Goal: Information Seeking & Learning: Learn about a topic

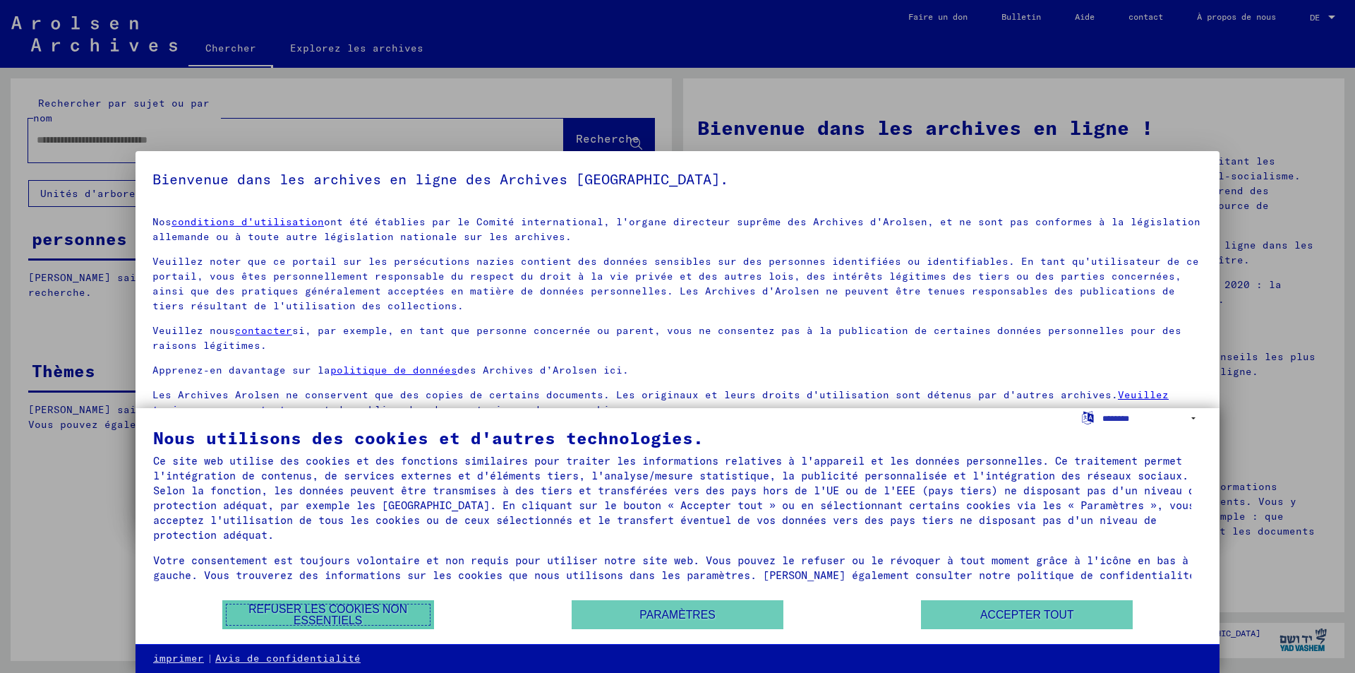
drag, startPoint x: 369, startPoint y: 611, endPoint x: 368, endPoint y: 603, distance: 7.8
click at [368, 607] on font "Refuser les cookies non essentiels" at bounding box center [327, 614] width 159 height 23
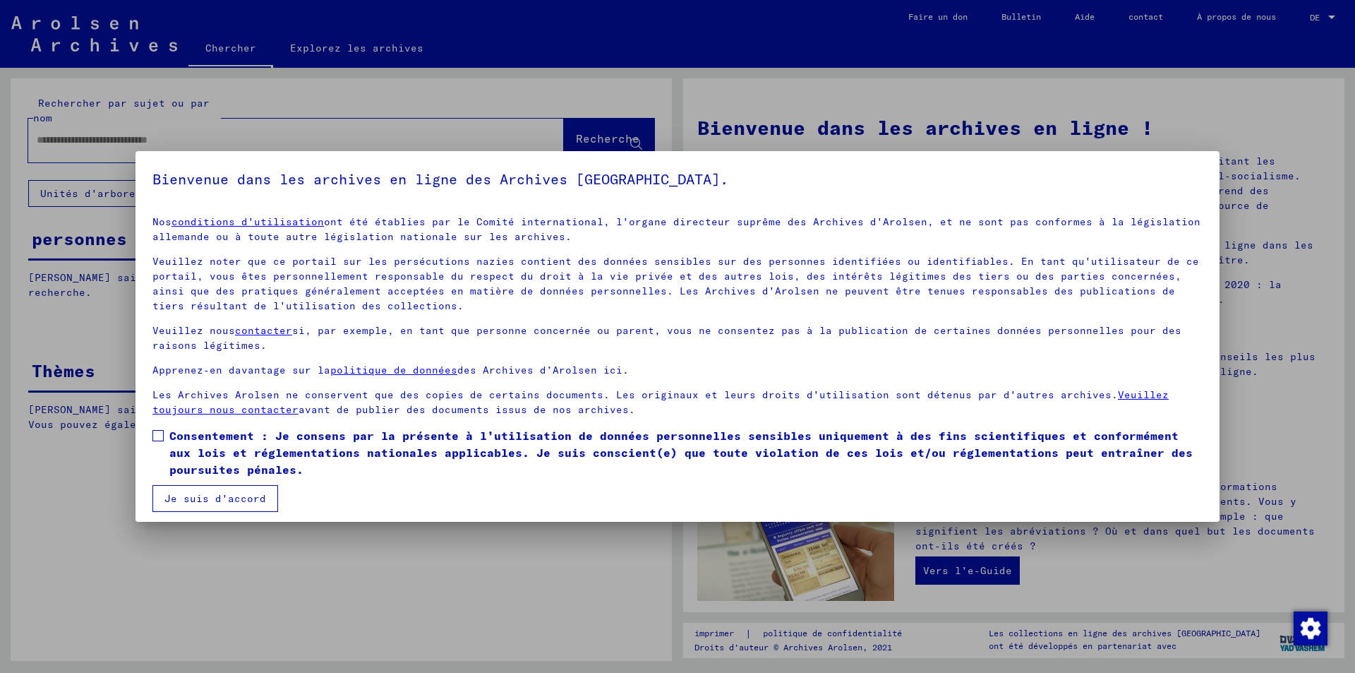
click at [144, 434] on mat-dialog-content "Nos conditions d'utilisation ont été établies par le Comité international, l'or…" at bounding box center [678, 358] width 1084 height 307
click at [157, 437] on span at bounding box center [157, 435] width 11 height 11
click at [196, 500] on font "Je suis d'accord" at bounding box center [215, 498] width 102 height 13
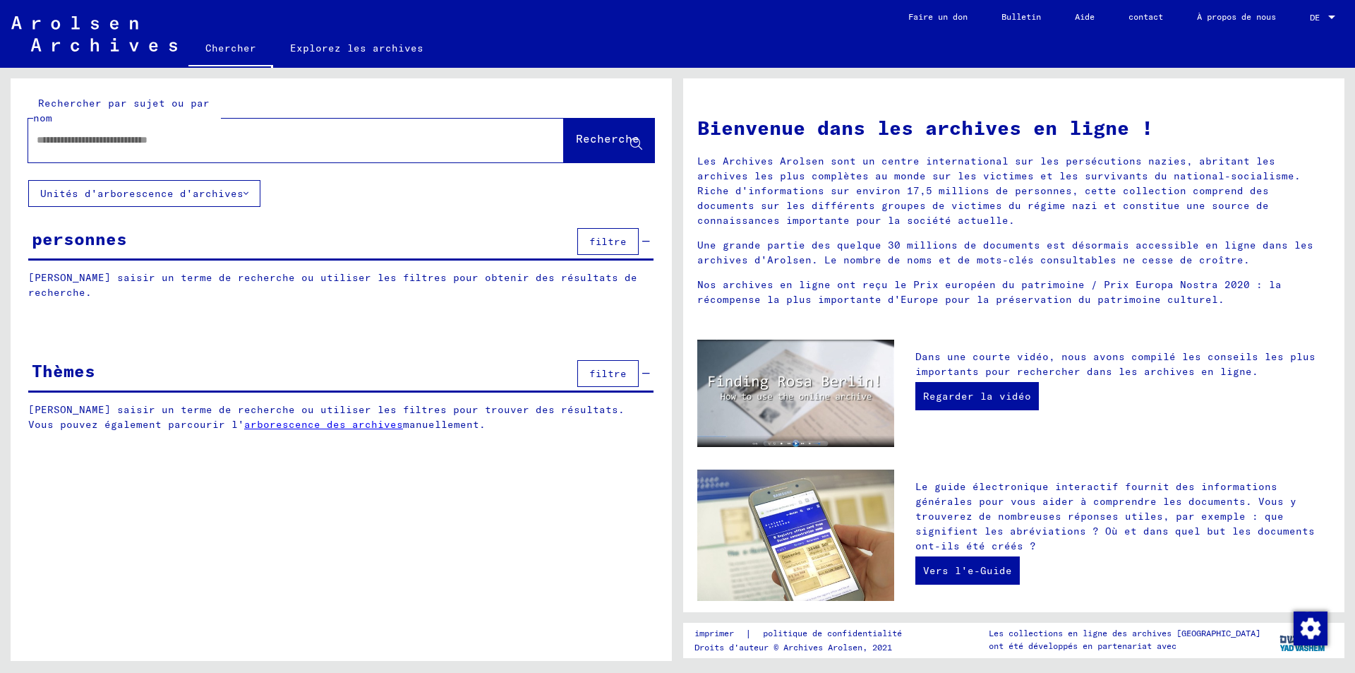
click at [45, 139] on input "text" at bounding box center [279, 140] width 485 height 15
type input "******"
click at [244, 192] on icon at bounding box center [246, 193] width 5 height 10
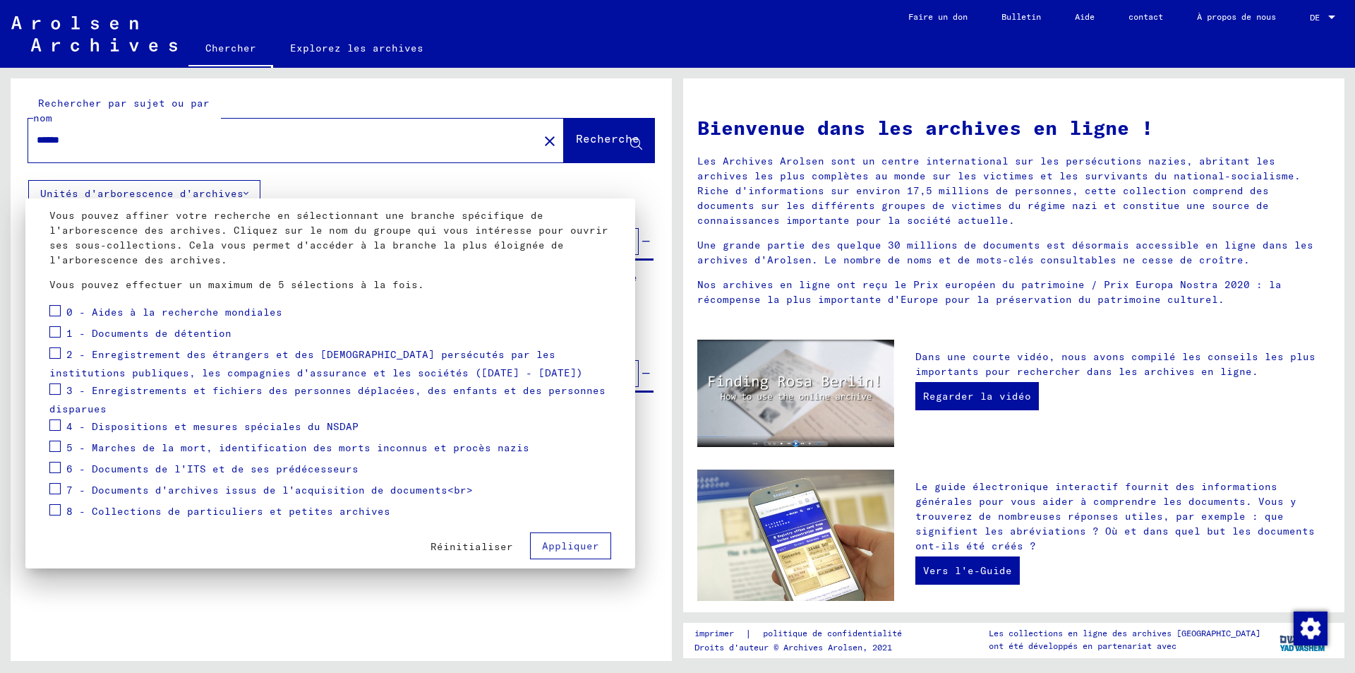
scroll to position [90, 0]
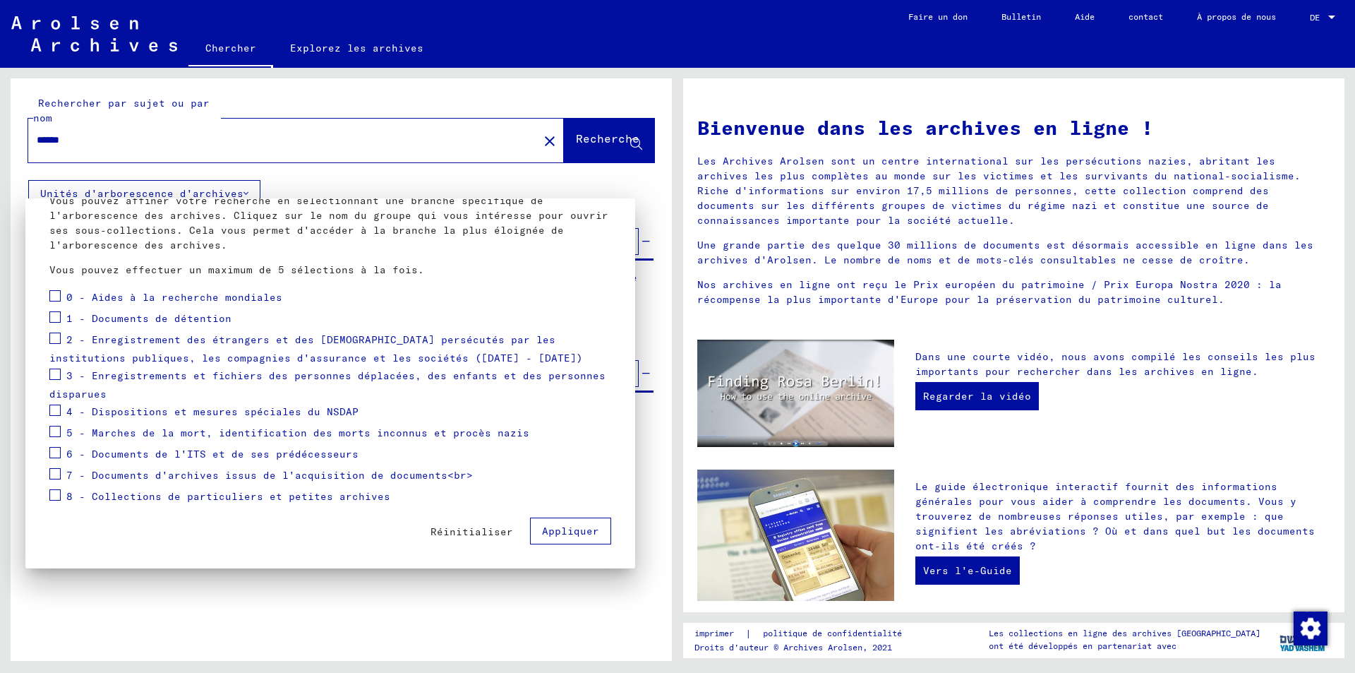
drag, startPoint x: 122, startPoint y: 473, endPoint x: 109, endPoint y: 473, distance: 12.7
drag, startPoint x: 109, startPoint y: 473, endPoint x: 54, endPoint y: 452, distance: 59.6
click at [54, 452] on span at bounding box center [54, 452] width 11 height 11
click at [542, 527] on font "Appliquer" at bounding box center [570, 530] width 57 height 13
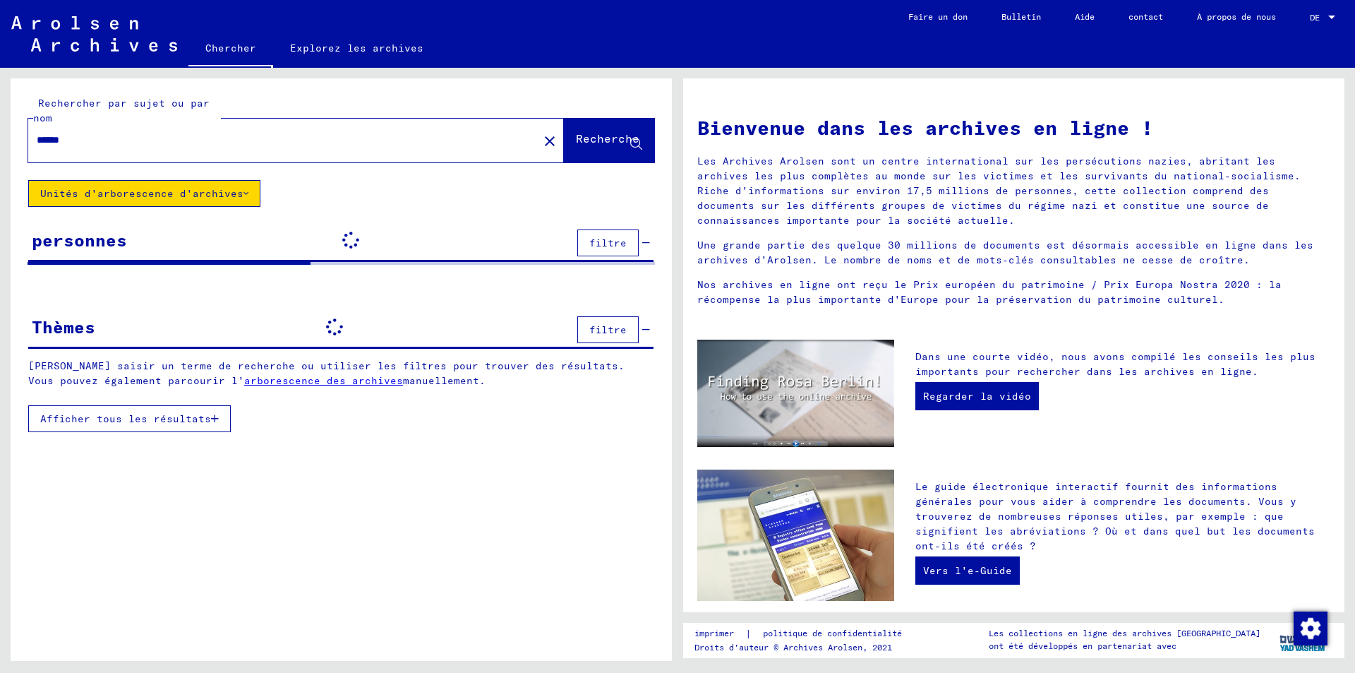
drag, startPoint x: 49, startPoint y: 251, endPoint x: 434, endPoint y: 212, distance: 386.7
click at [447, 220] on div "Rechercher par sujet ou par nom ****** close Recherche Unités d'arborescence d'…" at bounding box center [341, 264] width 661 height 372
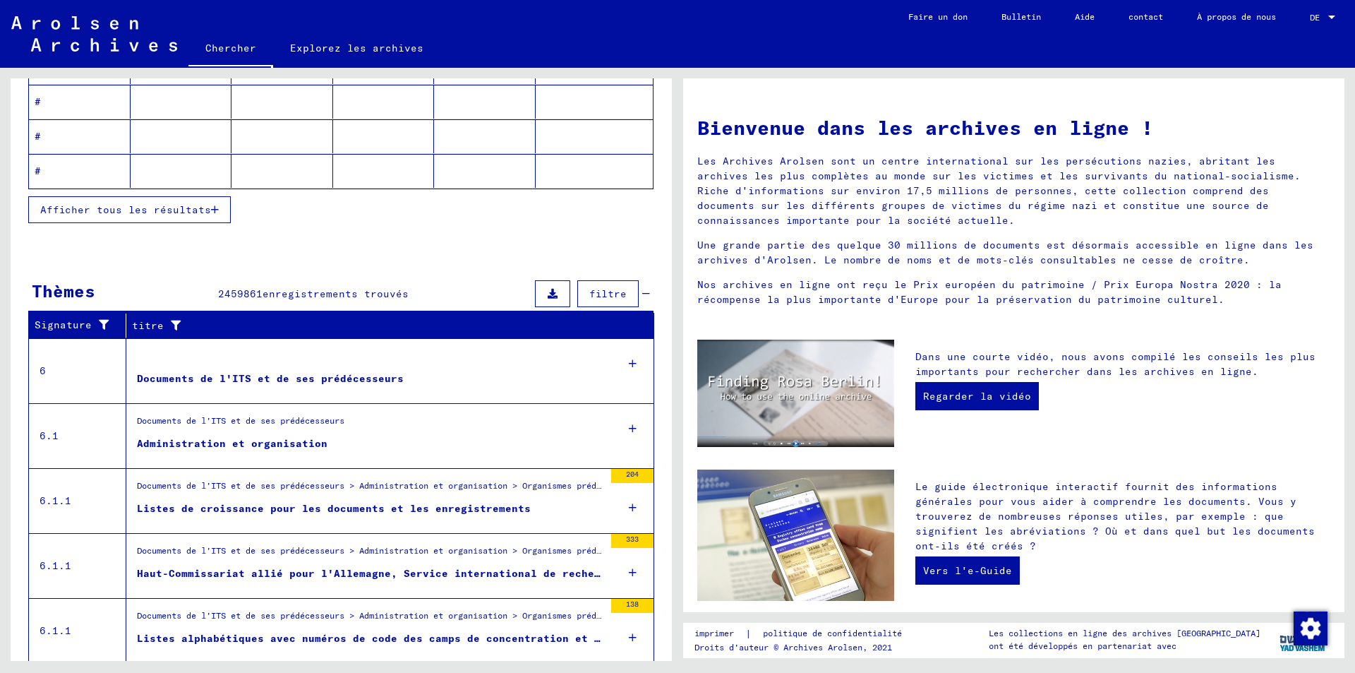
scroll to position [330, 0]
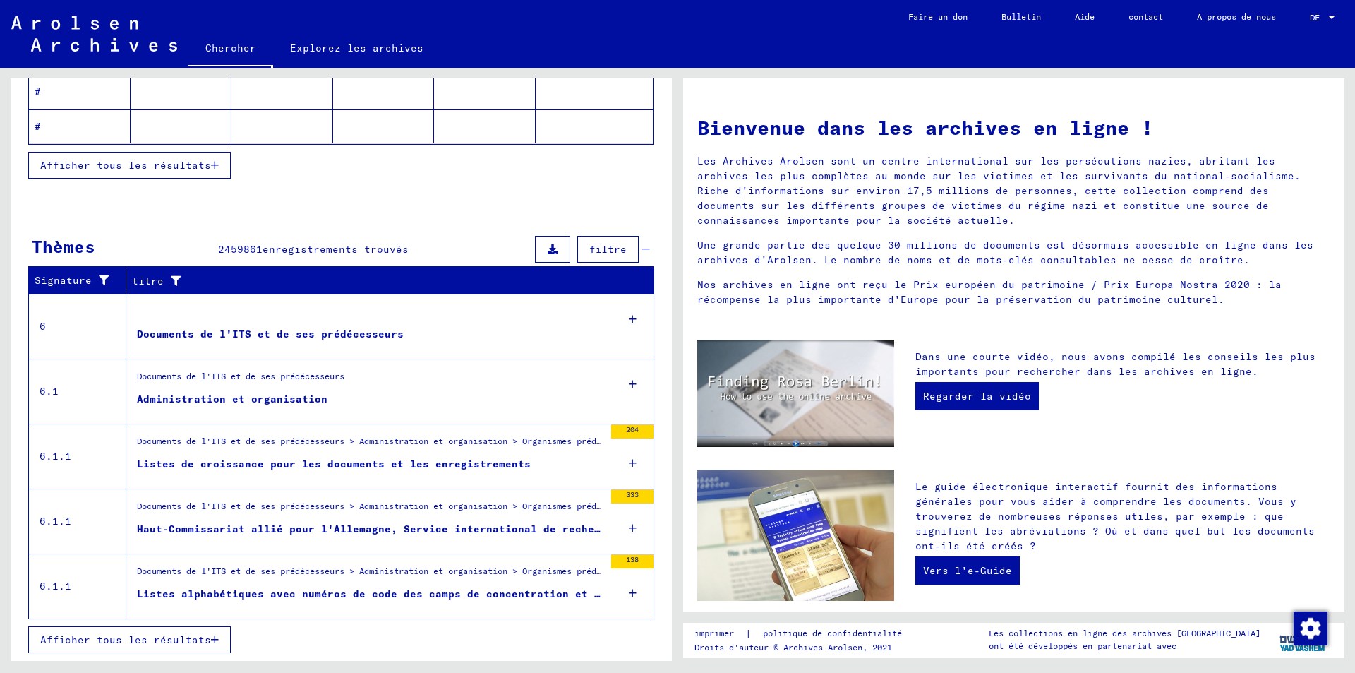
click at [629, 319] on icon at bounding box center [633, 318] width 8 height 49
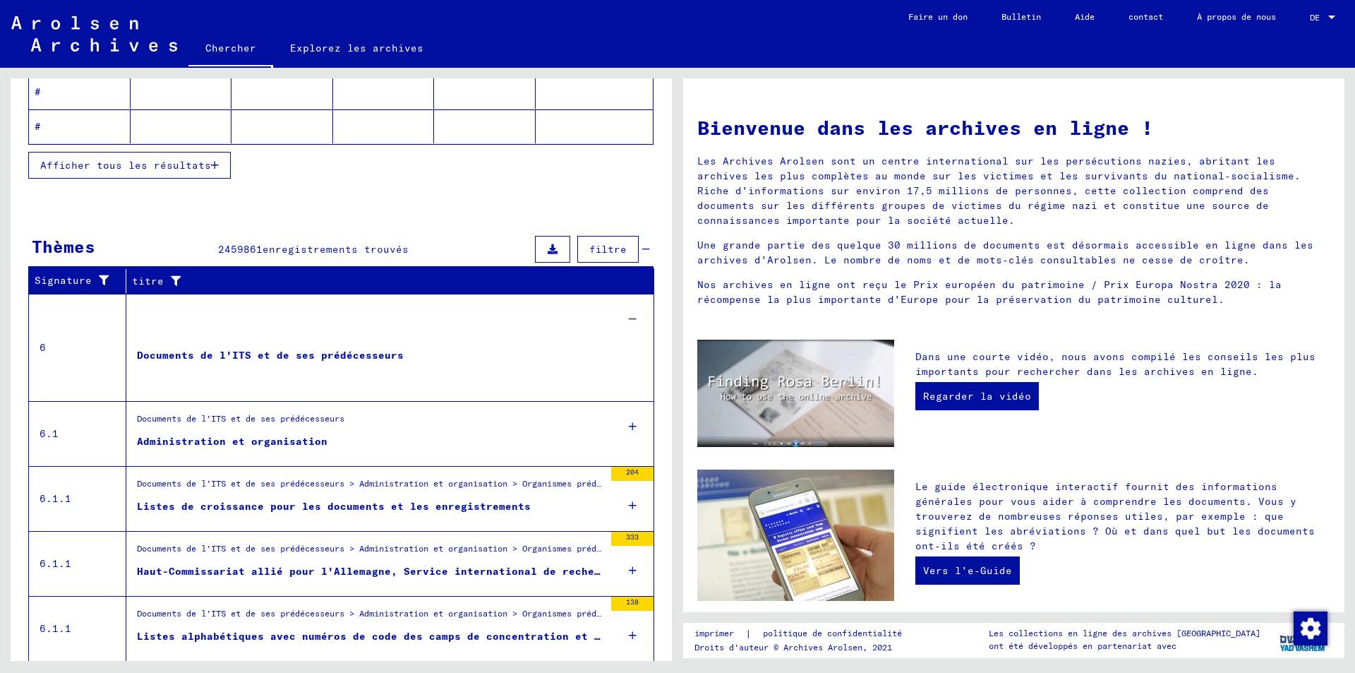
click at [629, 319] on icon at bounding box center [633, 318] width 8 height 49
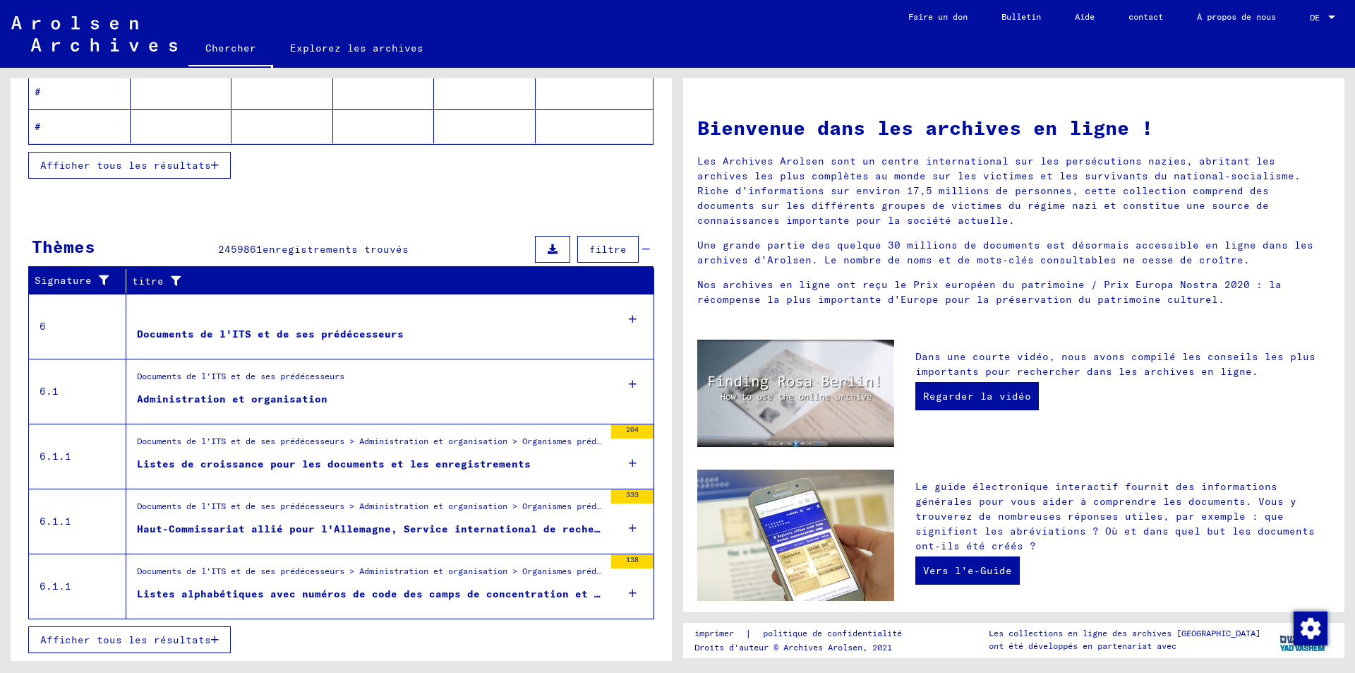
drag, startPoint x: 181, startPoint y: 336, endPoint x: 172, endPoint y: 331, distance: 10.4
click at [181, 335] on font "Documents de l'ITS et de ses prédécesseurs" at bounding box center [270, 334] width 267 height 13
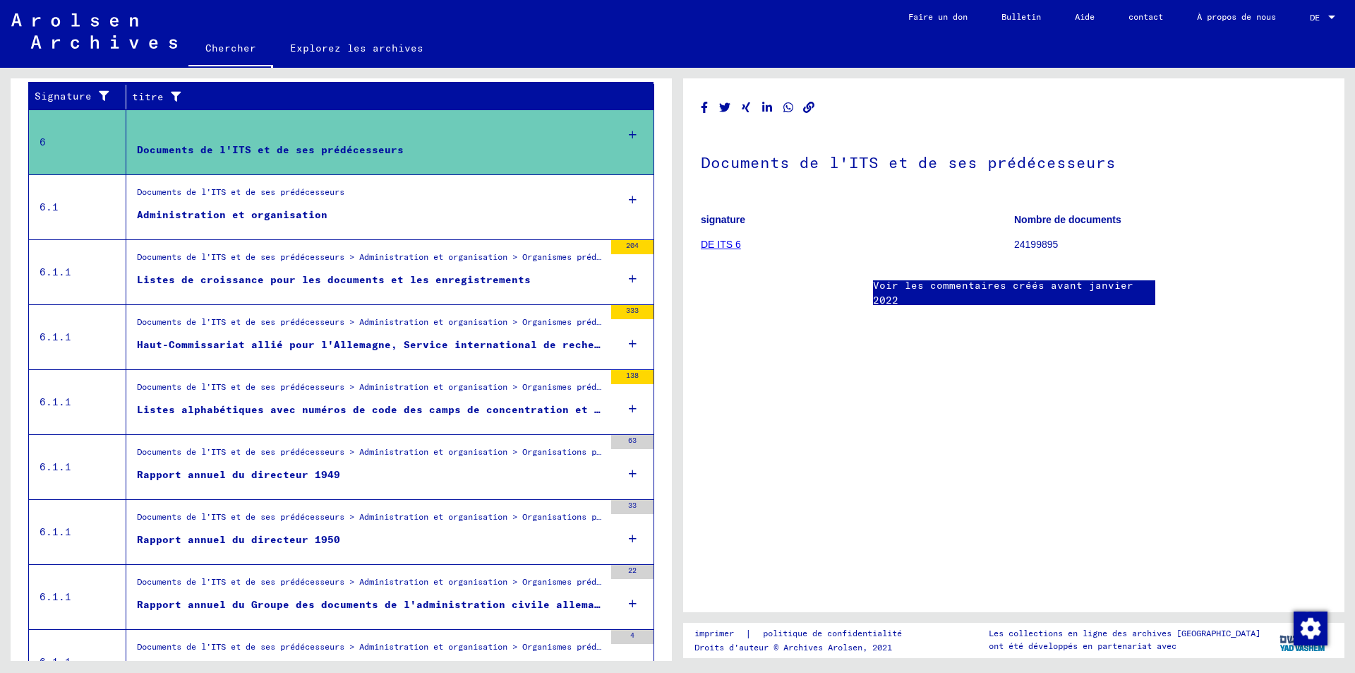
scroll to position [188, 0]
click at [260, 213] on font "Administration et organisation" at bounding box center [232, 214] width 191 height 13
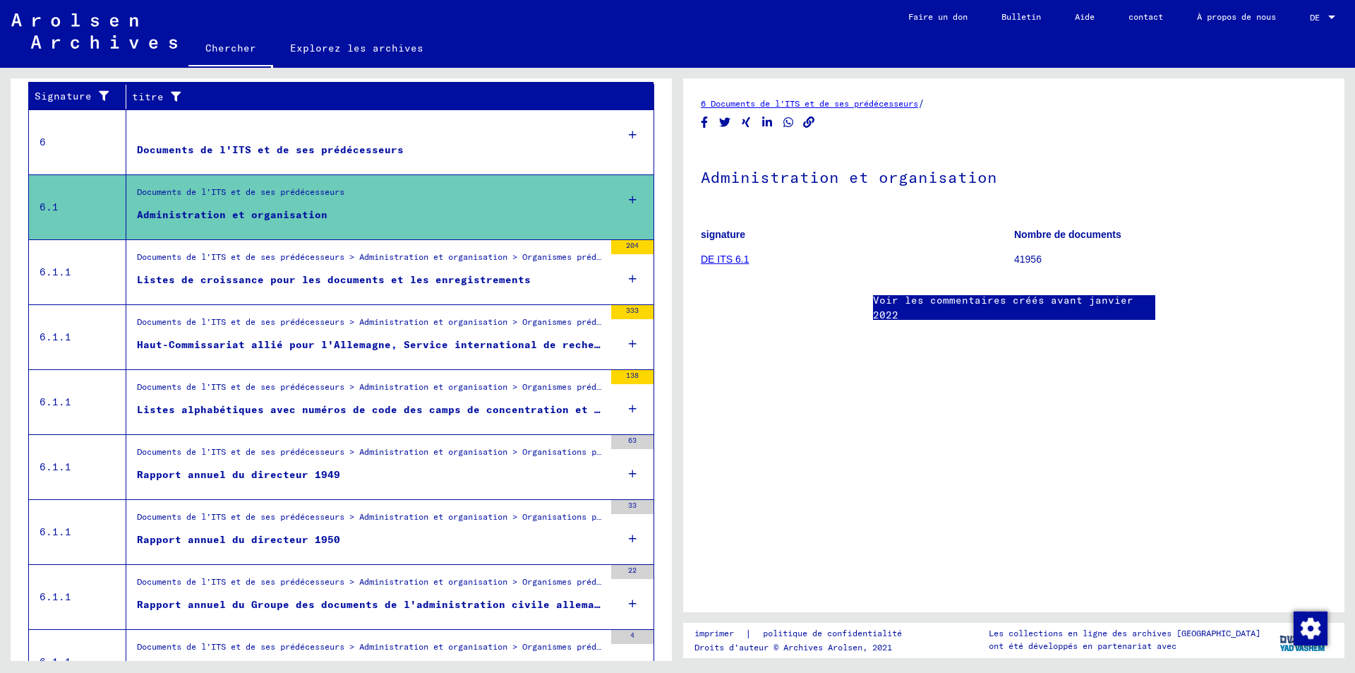
click at [255, 280] on font "Listes de croissance pour les documents et les enregistrements" at bounding box center [334, 279] width 394 height 13
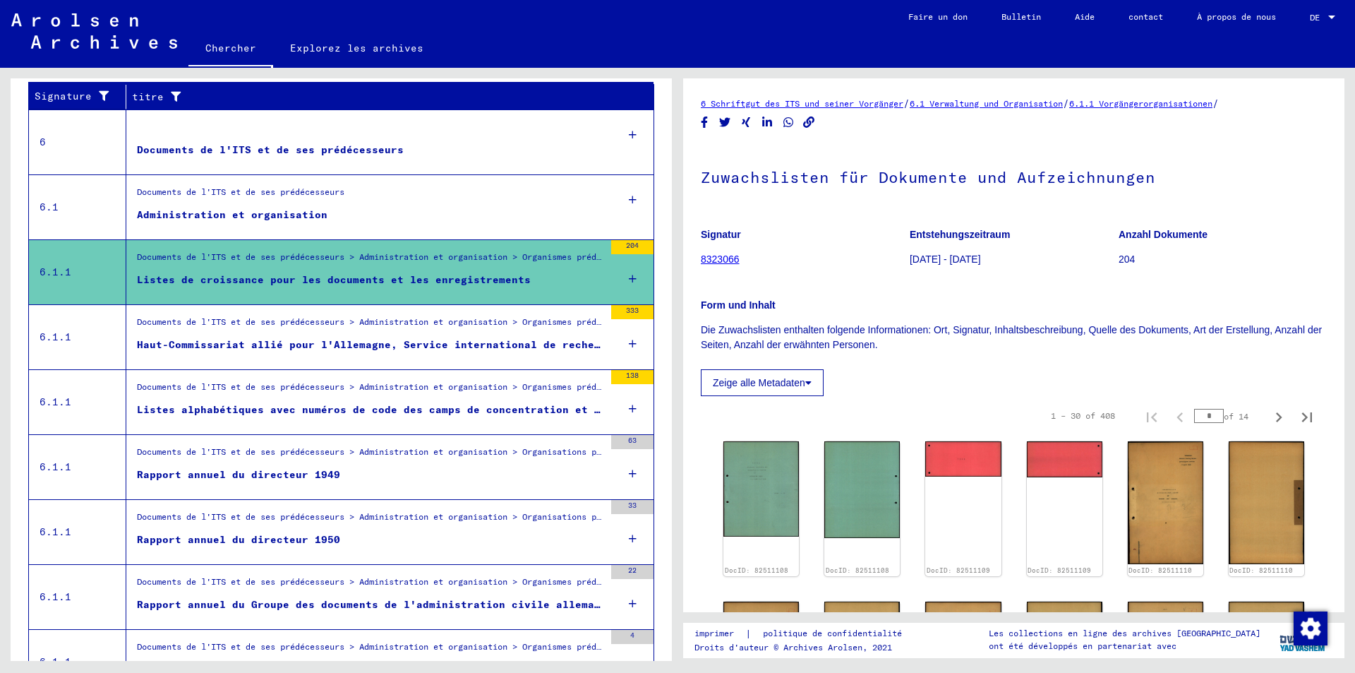
scroll to position [141, 0]
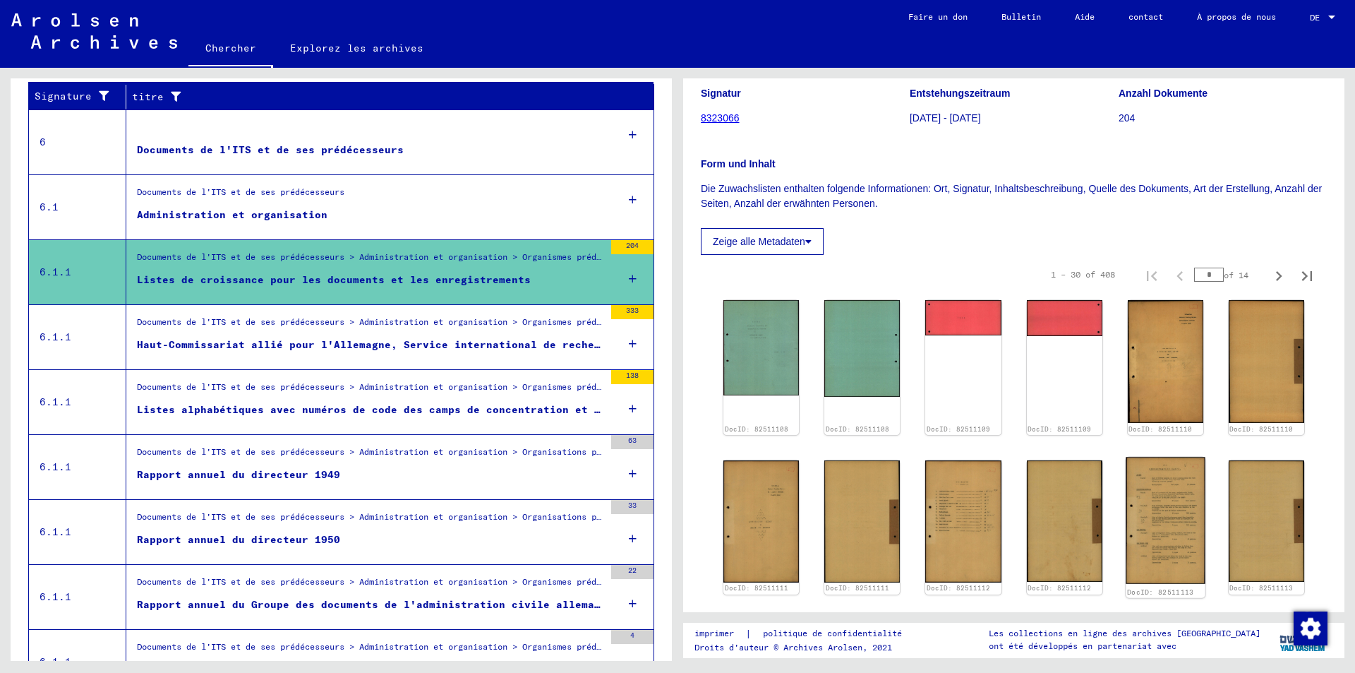
click at [1152, 503] on img at bounding box center [1166, 520] width 80 height 127
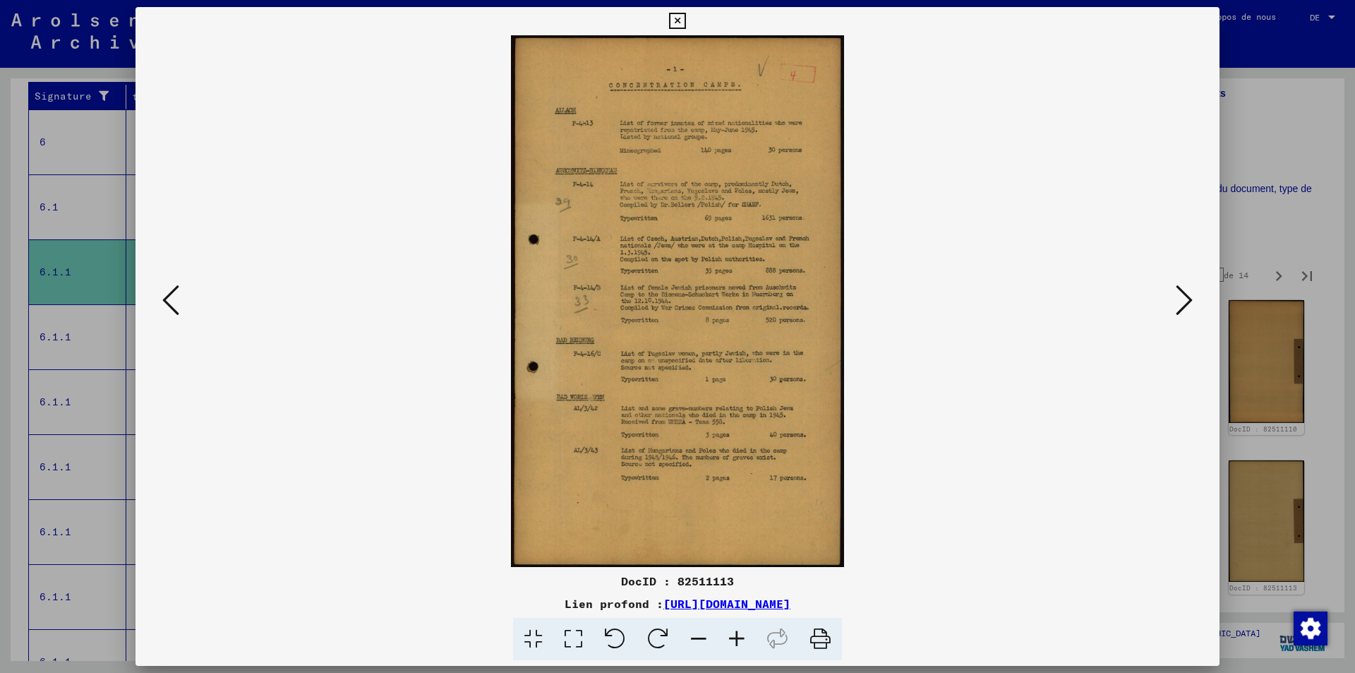
click at [1190, 296] on icon at bounding box center [1184, 300] width 17 height 34
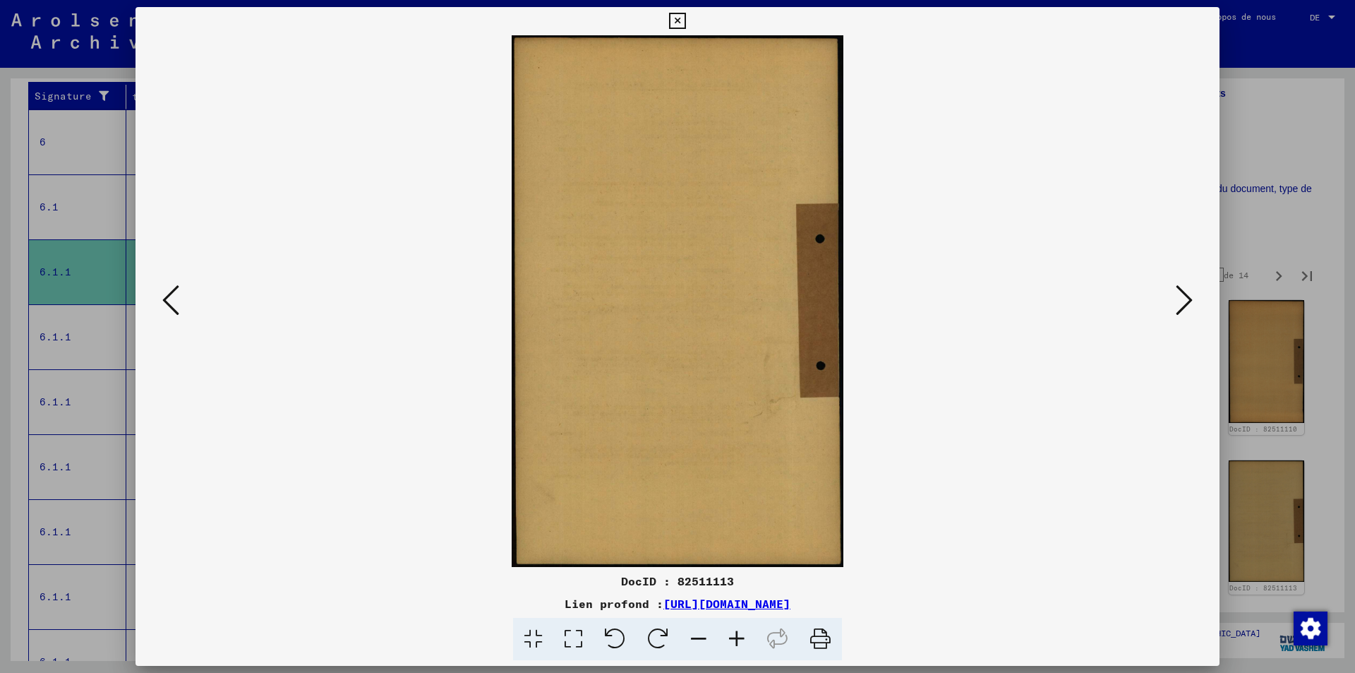
click at [1187, 298] on icon at bounding box center [1184, 300] width 17 height 34
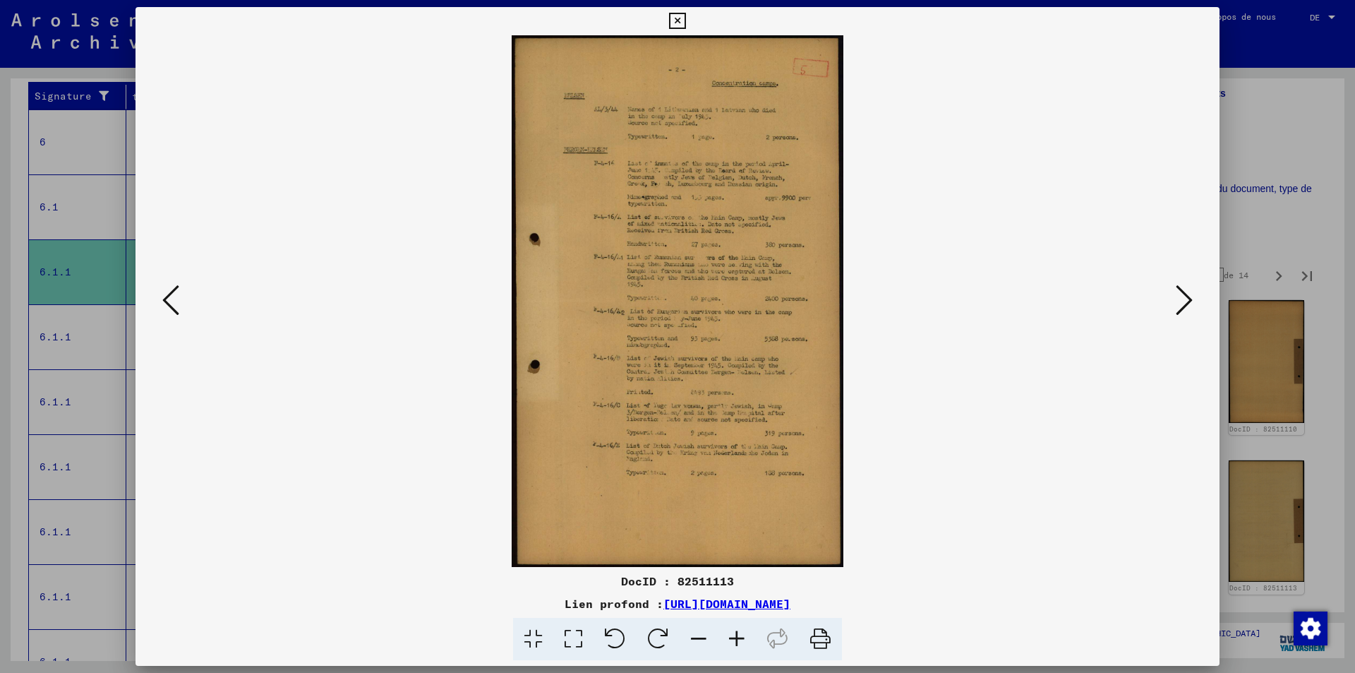
click at [1186, 297] on icon at bounding box center [1184, 300] width 17 height 34
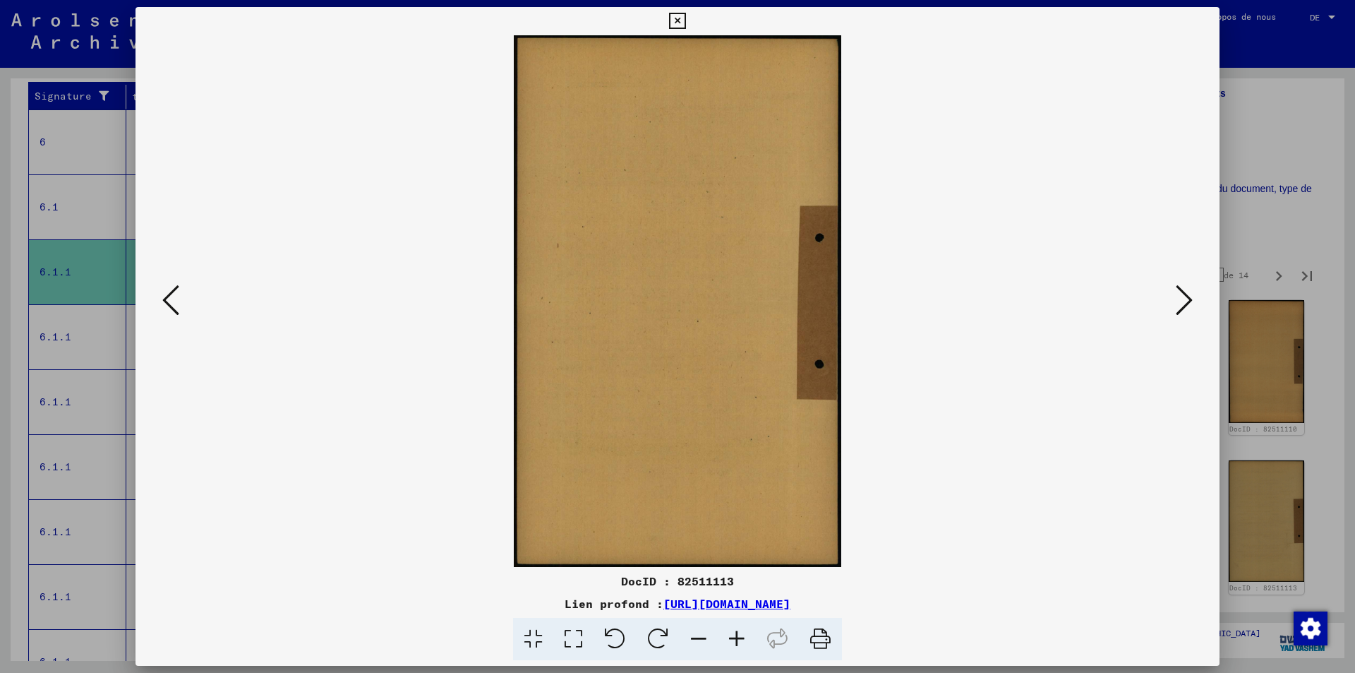
click at [1190, 296] on icon at bounding box center [1184, 300] width 17 height 34
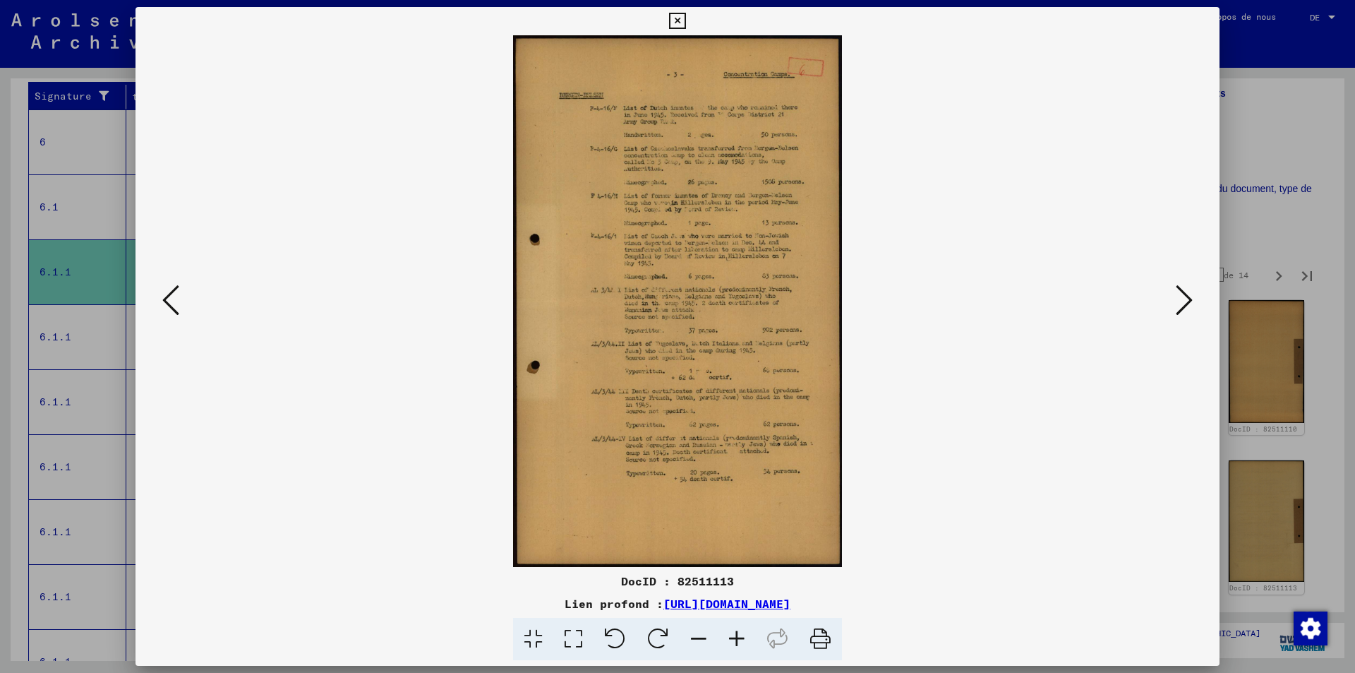
click at [1189, 296] on icon at bounding box center [1184, 300] width 17 height 34
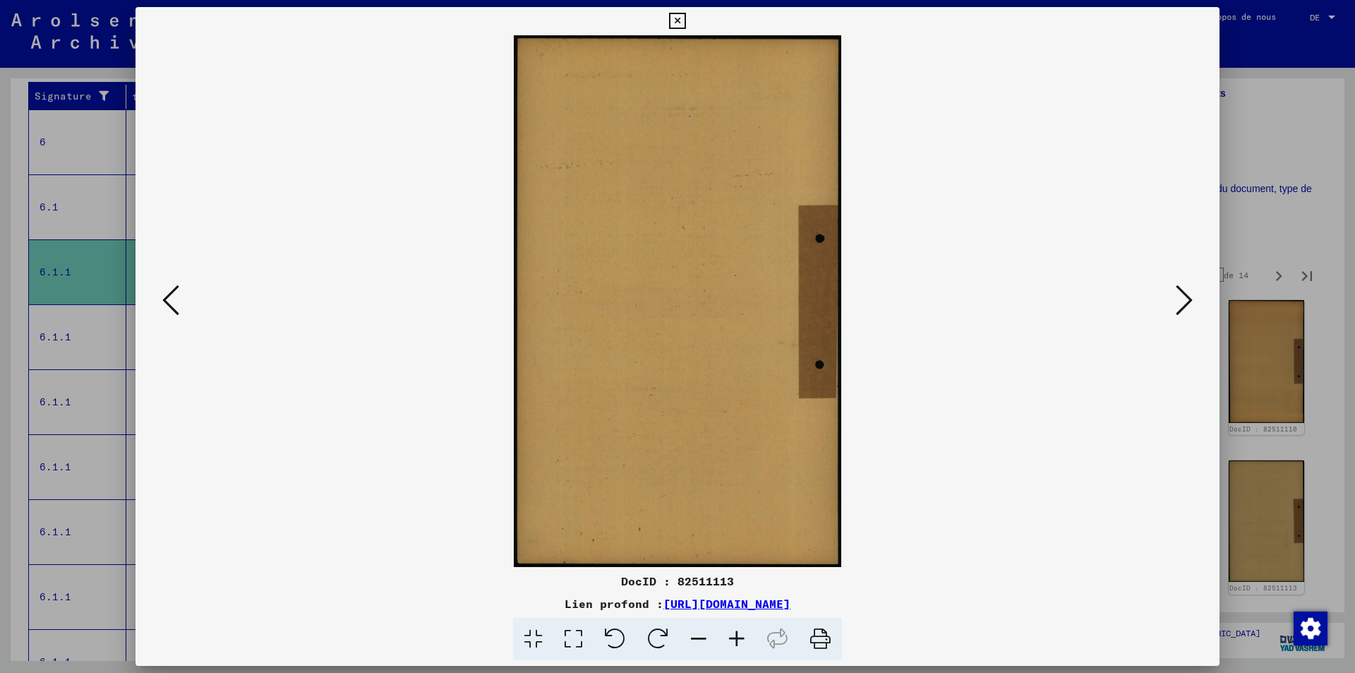
click at [1189, 296] on icon at bounding box center [1184, 300] width 17 height 34
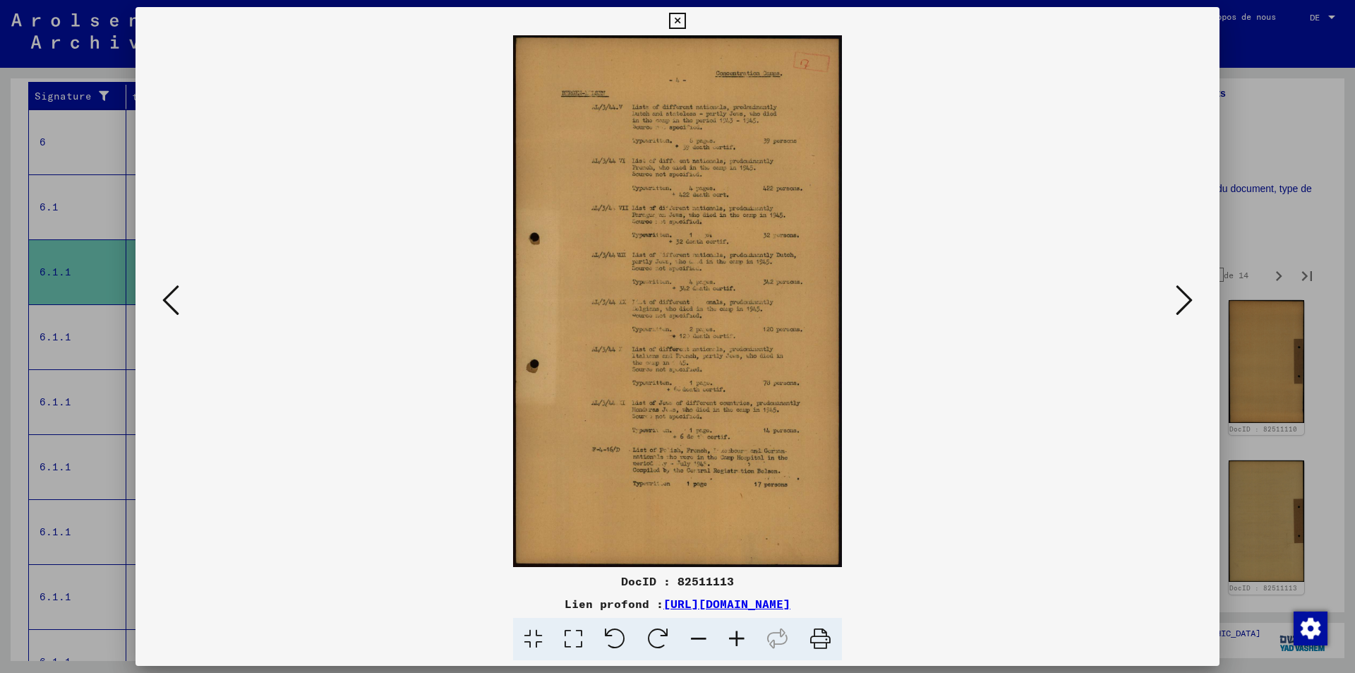
click at [1188, 296] on icon at bounding box center [1184, 300] width 17 height 34
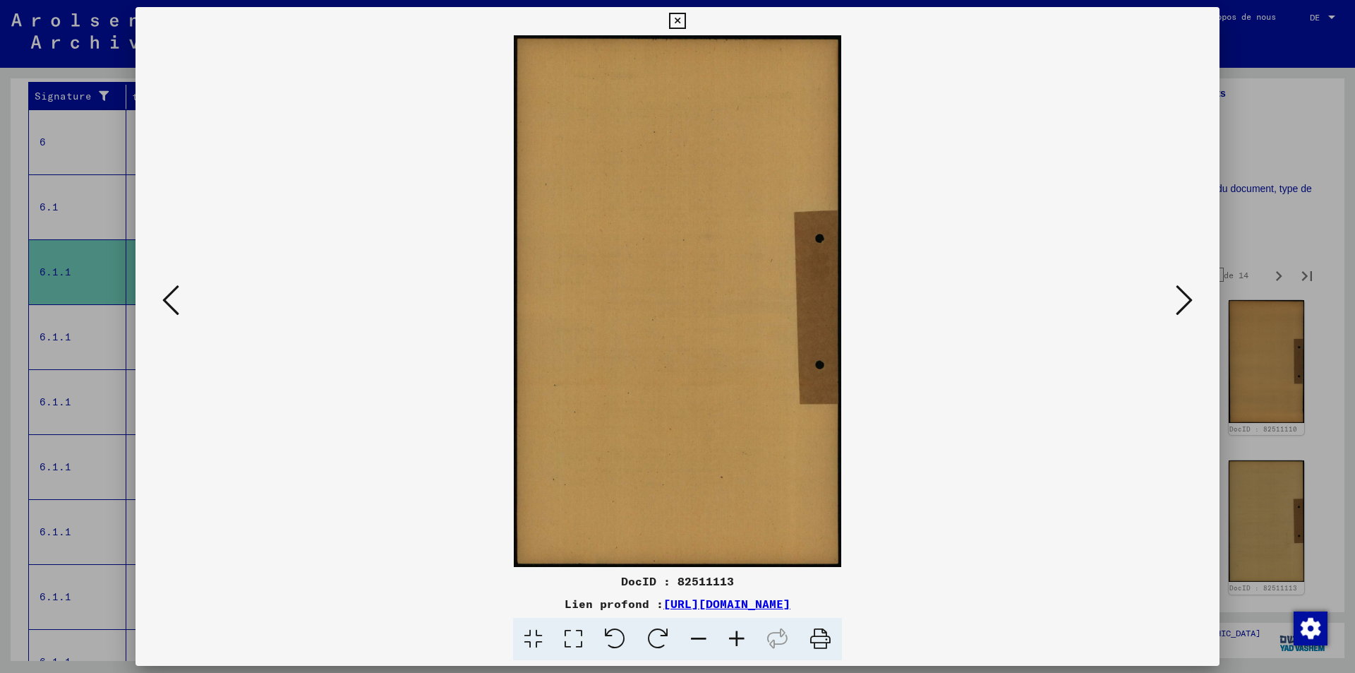
click at [1188, 296] on icon at bounding box center [1184, 300] width 17 height 34
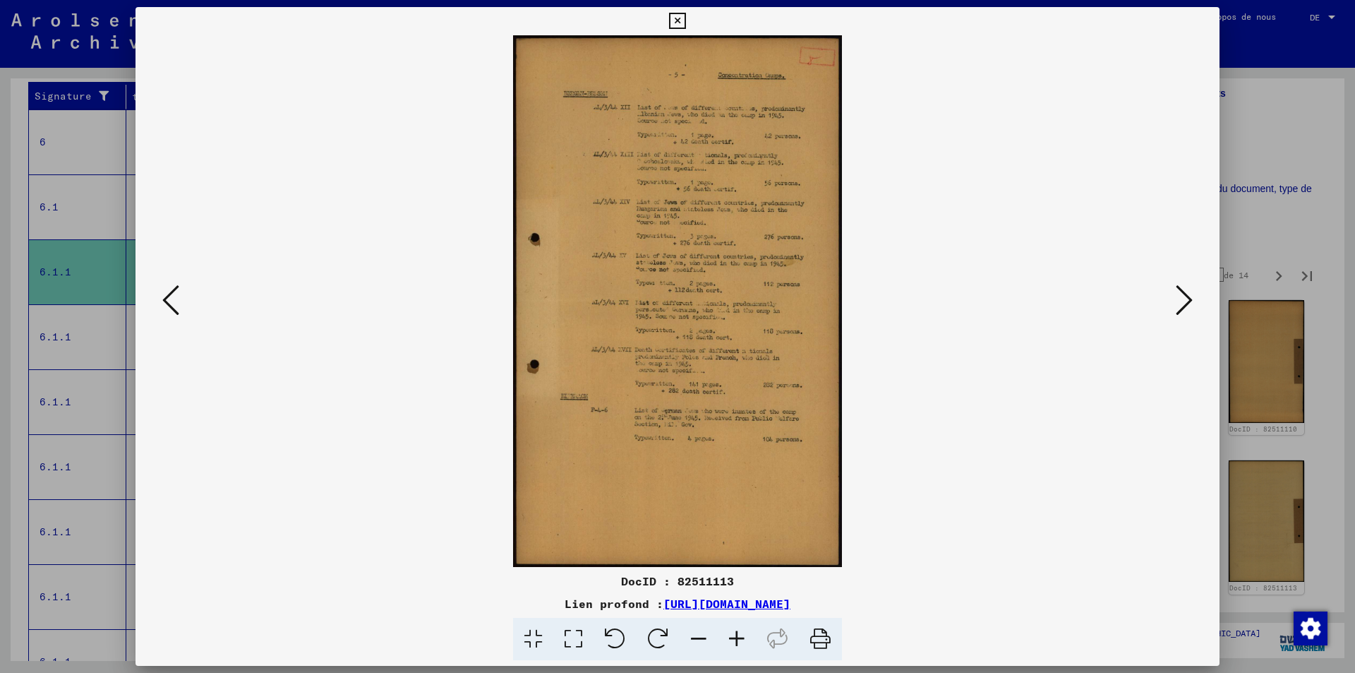
click at [1187, 296] on icon at bounding box center [1184, 300] width 17 height 34
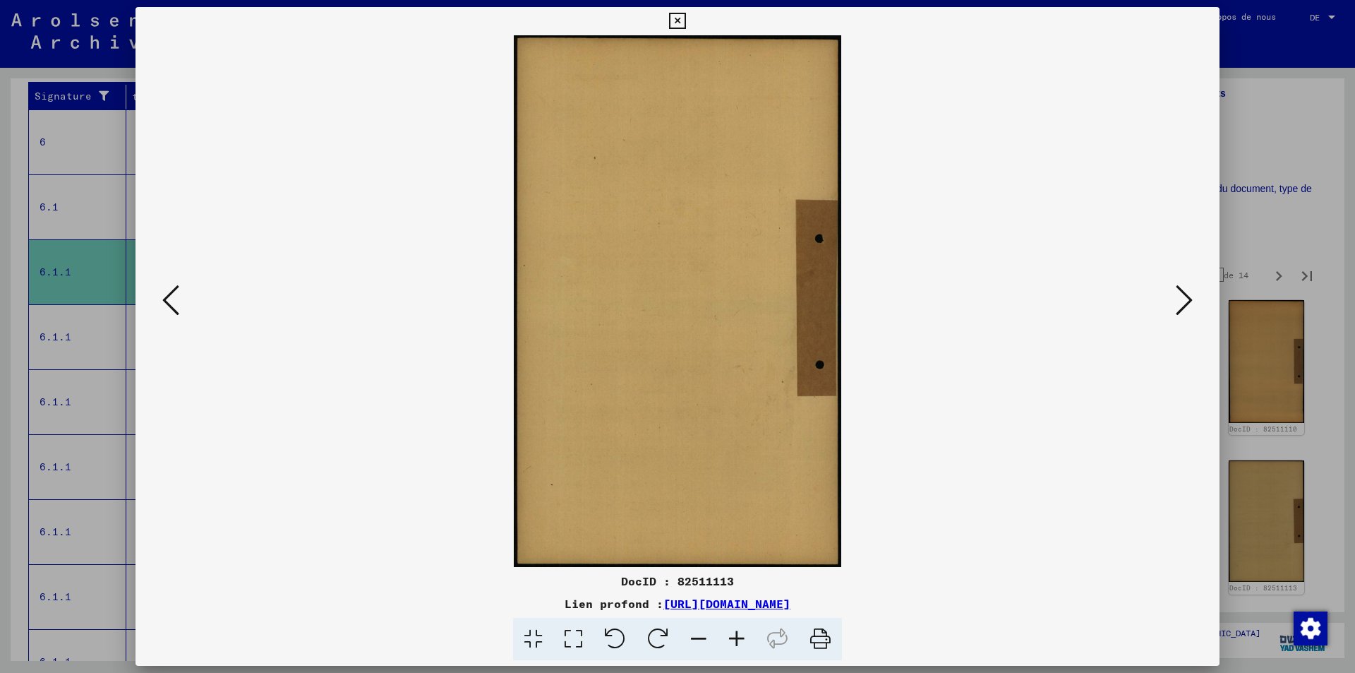
click at [1187, 296] on icon at bounding box center [1184, 300] width 17 height 34
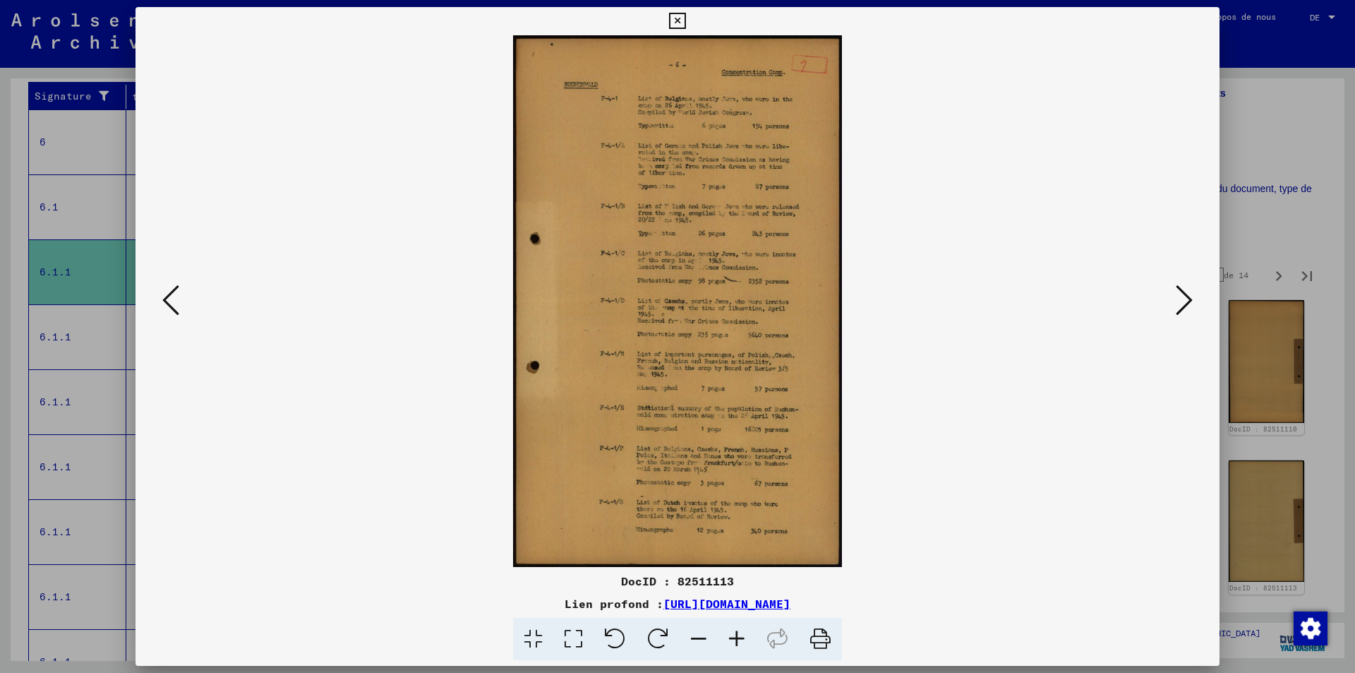
click at [677, 18] on icon at bounding box center [677, 21] width 16 height 17
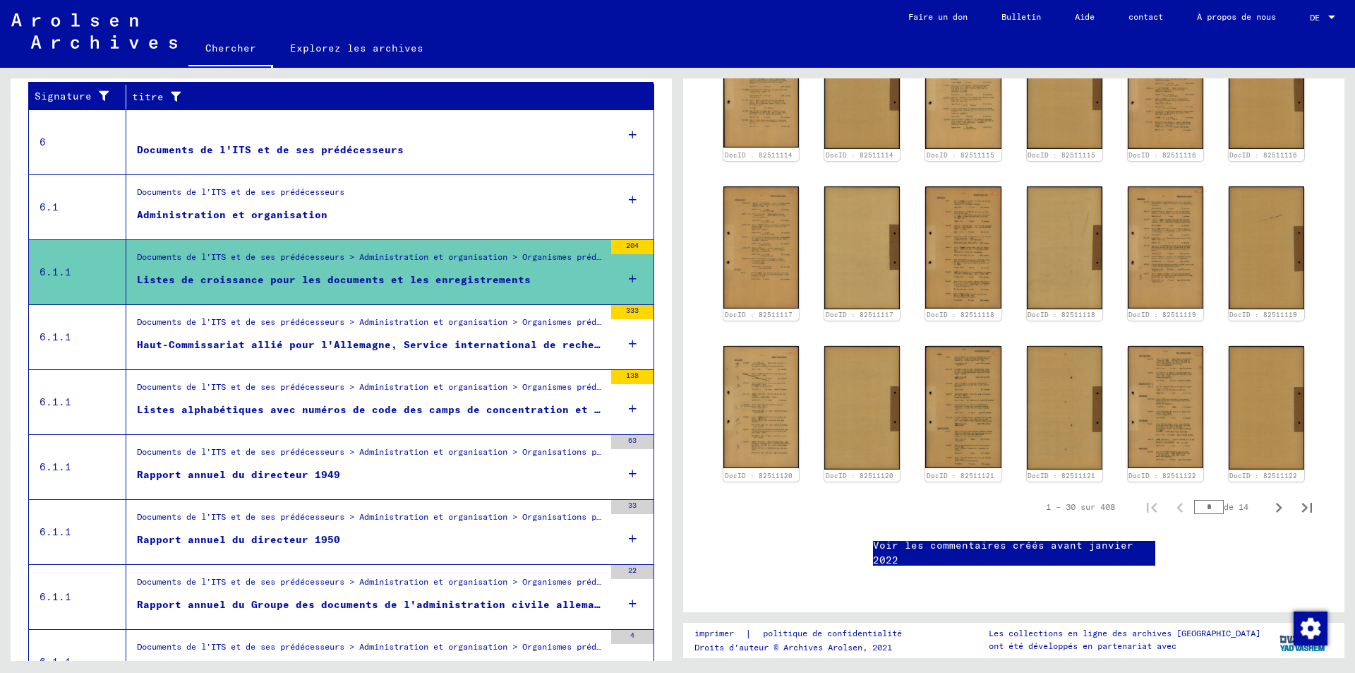
scroll to position [918, 0]
click at [327, 149] on font "Documents de l'ITS et de ses prédécesseurs" at bounding box center [270, 149] width 267 height 13
